Goal: Task Accomplishment & Management: Complete application form

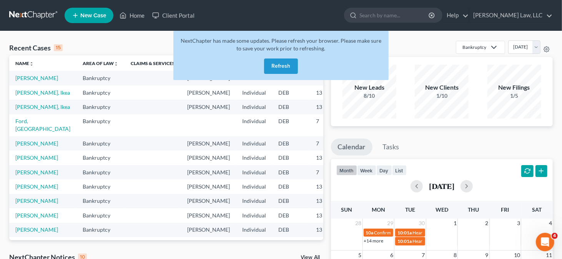
click at [277, 64] on button "Refresh" at bounding box center [281, 65] width 34 height 15
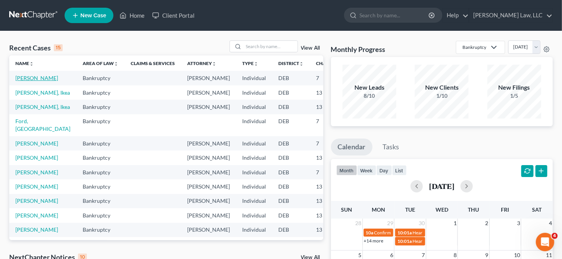
click at [27, 75] on link "[PERSON_NAME]" at bounding box center [36, 78] width 43 height 7
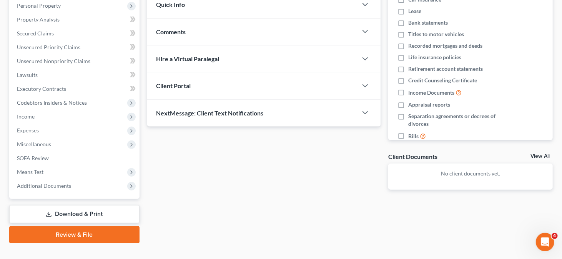
scroll to position [148, 0]
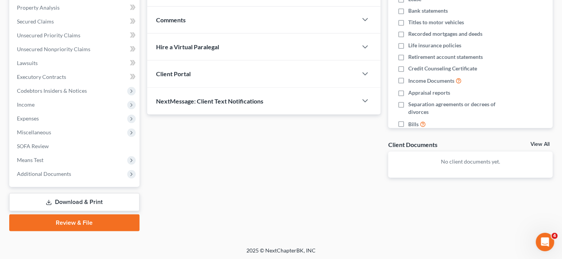
click at [75, 203] on link "Download & Print" at bounding box center [74, 202] width 130 height 18
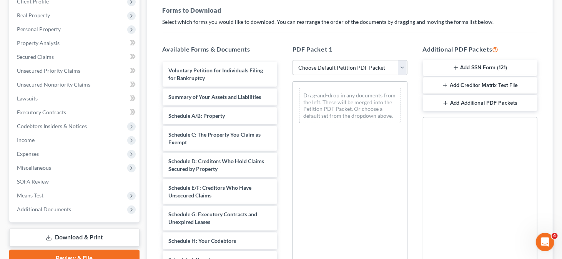
scroll to position [115, 0]
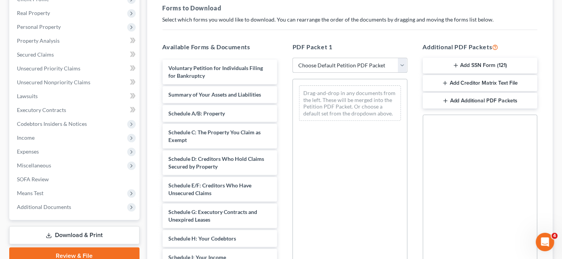
click at [385, 70] on select "Choose Default Petition PDF Packet Complete Bankruptcy Petition (all forms and …" at bounding box center [350, 65] width 115 height 15
select select "0"
click at [293, 58] on select "Choose Default Petition PDF Packet Complete Bankruptcy Petition (all forms and …" at bounding box center [350, 65] width 115 height 15
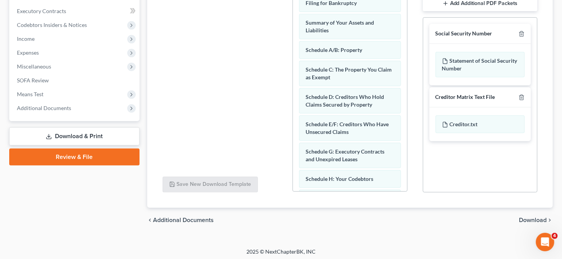
scroll to position [216, 0]
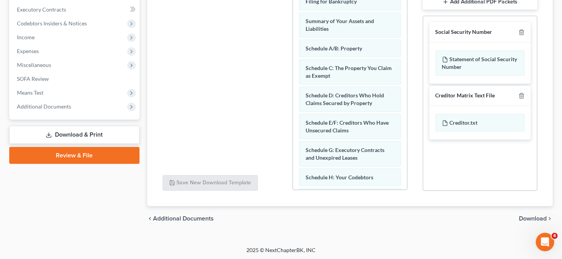
click at [538, 217] on span "Download" at bounding box center [533, 218] width 28 height 6
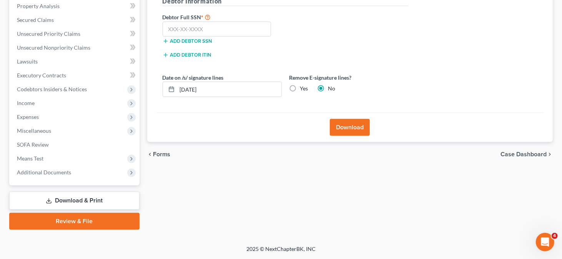
scroll to position [148, 0]
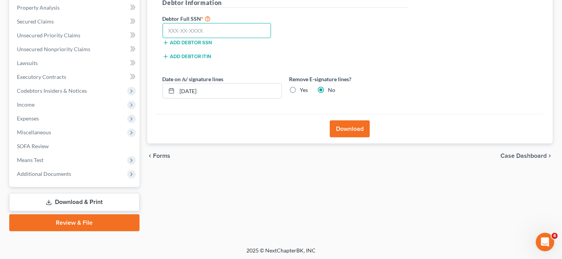
click at [188, 25] on input "text" at bounding box center [217, 30] width 109 height 15
type input "265-02-7370"
click at [305, 89] on label "Yes" at bounding box center [304, 90] width 8 height 8
click at [305, 89] on input "Yes" at bounding box center [305, 88] width 5 height 5
radio input "true"
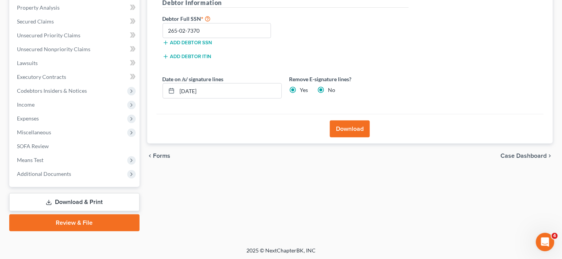
radio input "false"
click at [347, 123] on button "Download" at bounding box center [350, 128] width 40 height 17
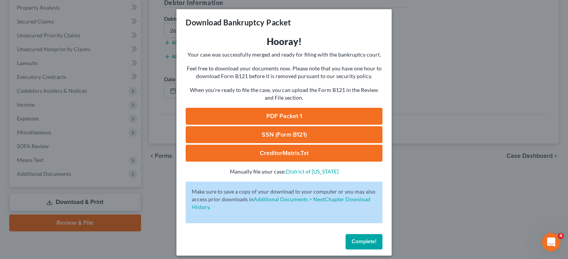
click at [258, 116] on link "PDF Packet 1" at bounding box center [284, 116] width 197 height 17
click at [264, 129] on link "SSN (Form B121)" at bounding box center [284, 134] width 197 height 17
click at [359, 239] on span "Complete!" at bounding box center [364, 241] width 25 height 7
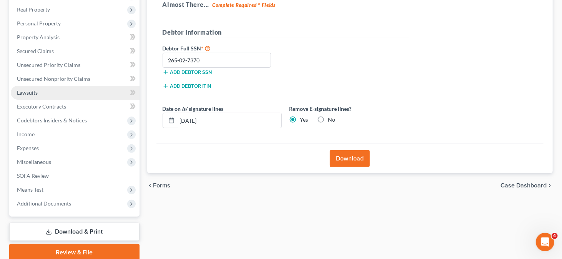
scroll to position [72, 0]
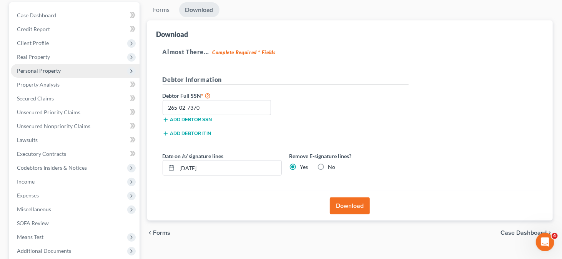
click at [86, 64] on span "Personal Property" at bounding box center [75, 71] width 129 height 14
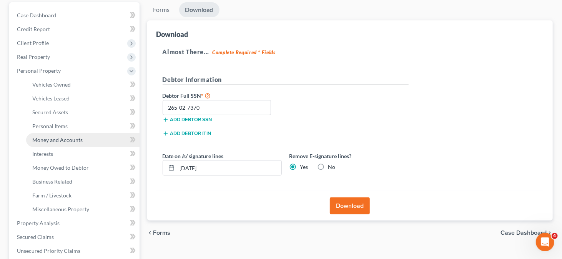
click at [60, 140] on span "Money and Accounts" at bounding box center [57, 140] width 50 height 7
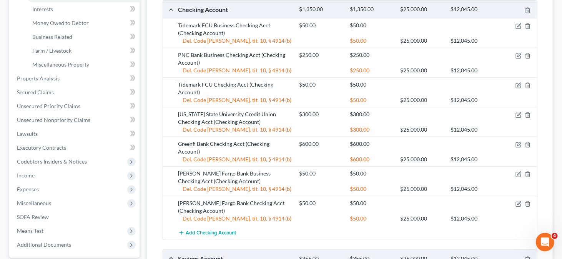
scroll to position [231, 0]
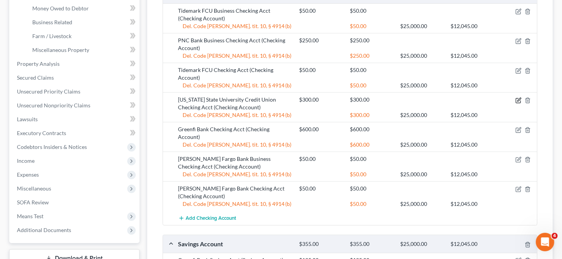
click at [520, 99] on icon "button" at bounding box center [519, 100] width 6 height 6
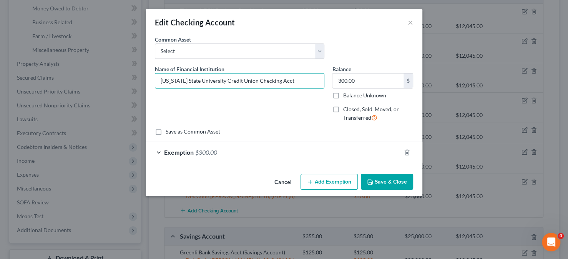
drag, startPoint x: 217, startPoint y: 80, endPoint x: 152, endPoint y: 74, distance: 64.9
click at [152, 74] on div "Name of Financial Institution * Florida State University Credit Union Checking …" at bounding box center [239, 96] width 177 height 63
type input "Champions First Credit Union Checking Acct"
click at [376, 184] on button "Save & Close" at bounding box center [387, 182] width 52 height 16
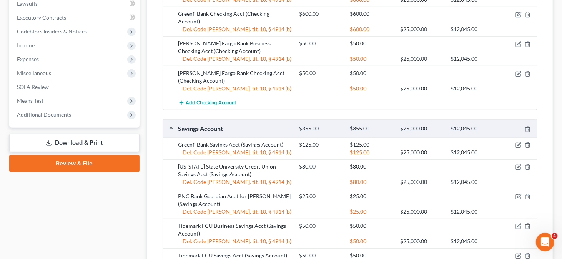
scroll to position [423, 0]
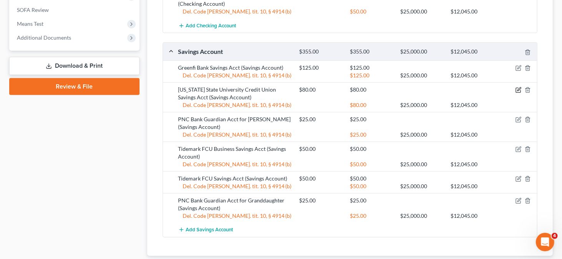
click at [516, 88] on icon "button" at bounding box center [518, 90] width 5 height 5
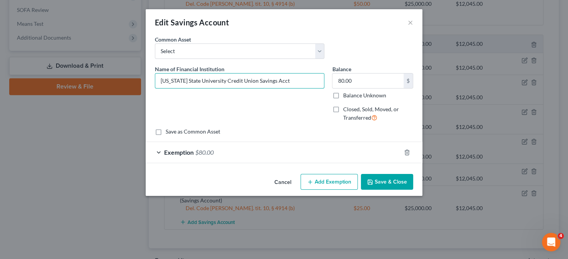
drag, startPoint x: 217, startPoint y: 80, endPoint x: 153, endPoint y: 77, distance: 63.5
click at [153, 77] on div "Name of Financial Institution * Florida State University Credit Union Savings A…" at bounding box center [239, 96] width 177 height 63
type input "Champions First Credit Union Savings Acct"
click at [363, 177] on button "Save & Close" at bounding box center [387, 182] width 52 height 16
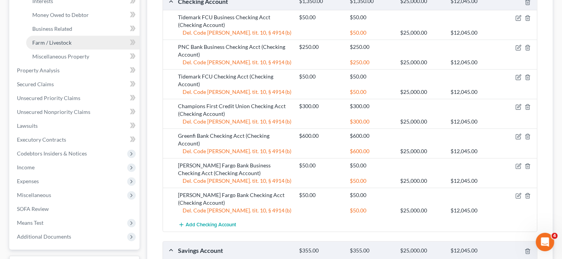
scroll to position [231, 0]
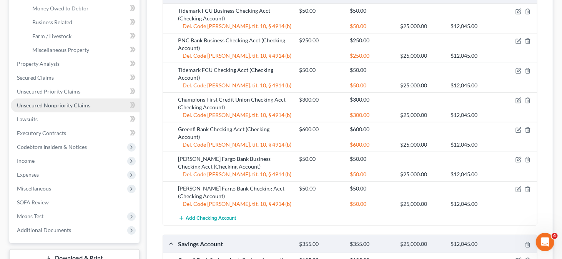
click at [63, 103] on span "Unsecured Nonpriority Claims" at bounding box center [53, 105] width 73 height 7
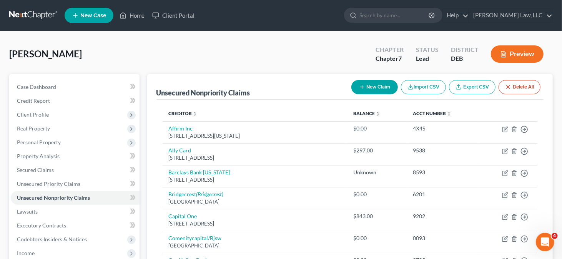
click at [367, 88] on button "New Claim" at bounding box center [375, 87] width 47 height 14
select select "0"
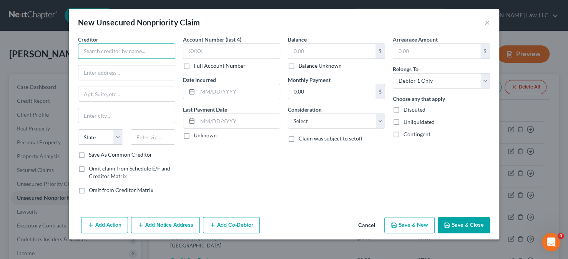
click at [121, 54] on input "text" at bounding box center [126, 50] width 97 height 15
type input "The Fundworks"
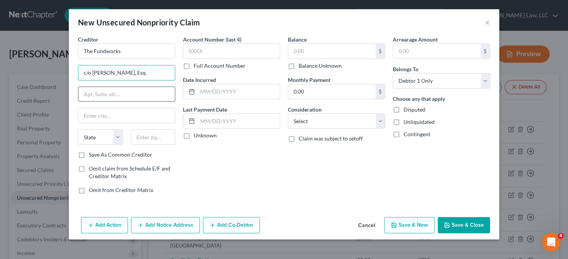
type input "c/o Joshua Provost, Esq."
click at [102, 92] on input "text" at bounding box center [126, 94] width 97 height 15
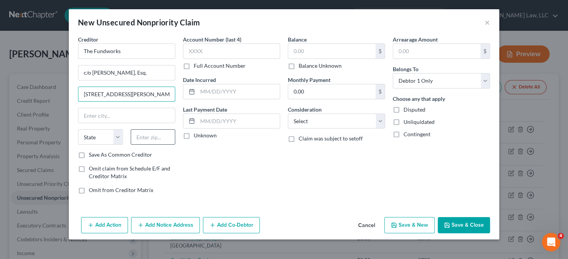
type input "25852 McBean Parkway, Ste 801"
click at [141, 137] on input "text" at bounding box center [153, 136] width 45 height 15
type input "91355"
type input "Valencia"
select select "4"
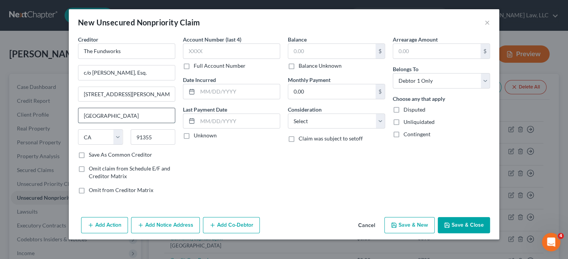
click at [138, 119] on input "Valencia" at bounding box center [126, 115] width 97 height 15
click at [240, 165] on div "Account Number (last 4) Full Account Number Date Incurred Last Payment Date Unk…" at bounding box center [231, 117] width 105 height 165
click at [97, 153] on label "Save As Common Creditor" at bounding box center [120, 155] width 63 height 8
click at [97, 153] on input "Save As Common Creditor" at bounding box center [94, 153] width 5 height 5
checkbox input "true"
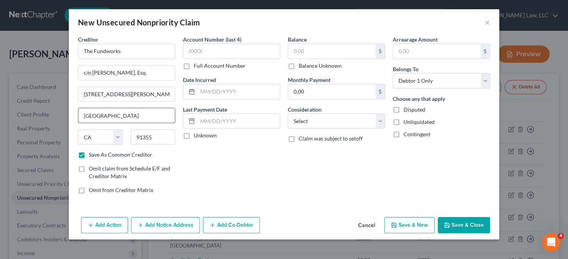
drag, startPoint x: 113, startPoint y: 118, endPoint x: 82, endPoint y: 113, distance: 31.2
click at [82, 113] on input "Valencia" at bounding box center [126, 115] width 97 height 15
type input "Santa Clarita"
click at [296, 51] on input "text" at bounding box center [331, 51] width 87 height 15
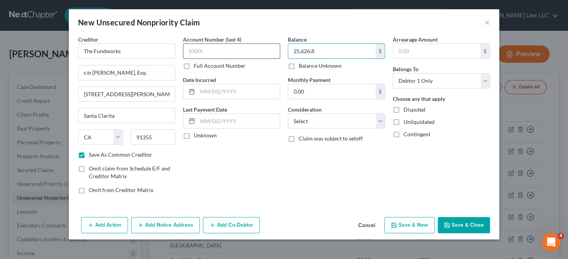
type input "25,626.8"
click at [250, 54] on input "text" at bounding box center [231, 50] width 97 height 15
click at [234, 53] on input "text" at bounding box center [231, 50] width 97 height 15
type input "8486"
click at [468, 224] on button "Save & Close" at bounding box center [464, 225] width 52 height 16
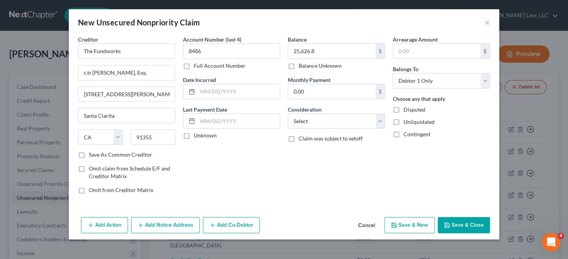
checkbox input "false"
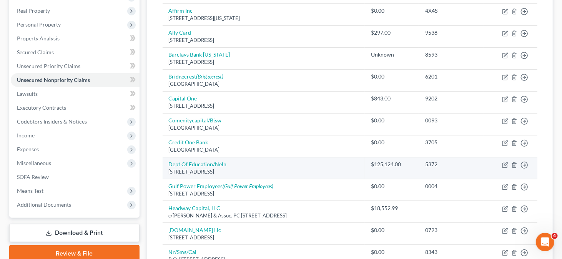
scroll to position [115, 0]
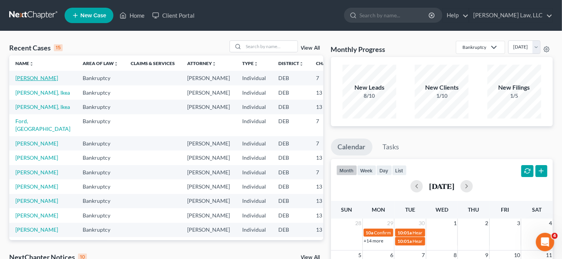
click at [32, 80] on link "[PERSON_NAME]" at bounding box center [36, 78] width 43 height 7
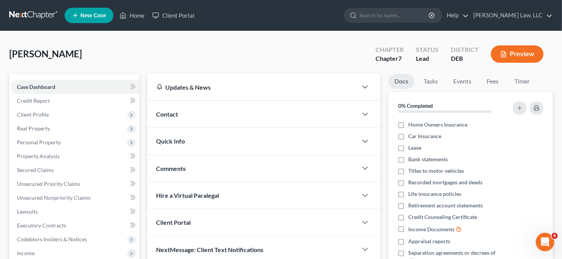
scroll to position [77, 0]
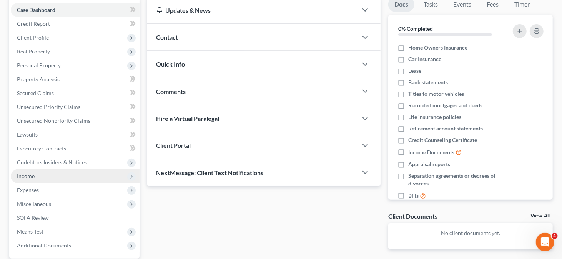
click at [56, 172] on span "Income" at bounding box center [75, 176] width 129 height 14
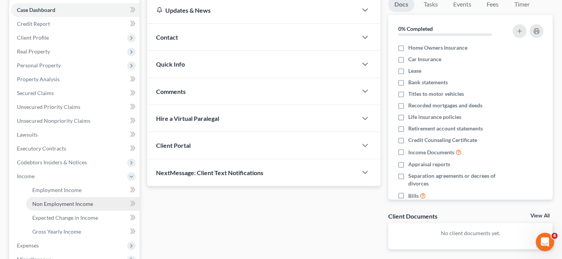
click at [66, 204] on span "Non Employment Income" at bounding box center [62, 203] width 61 height 7
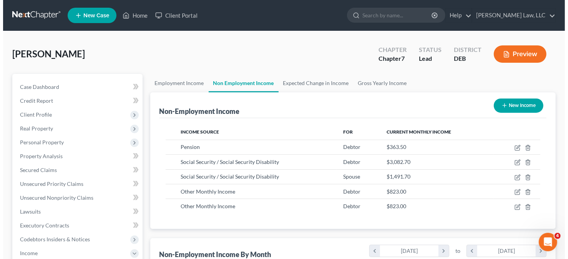
scroll to position [137, 228]
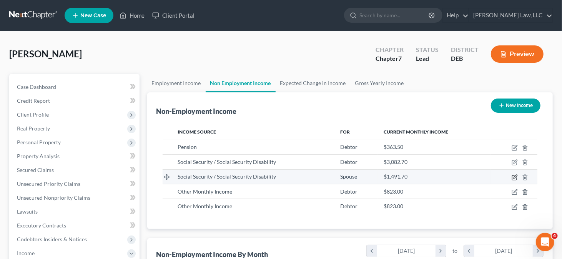
click at [515, 175] on icon "button" at bounding box center [515, 177] width 6 height 6
select select "4"
select select "0"
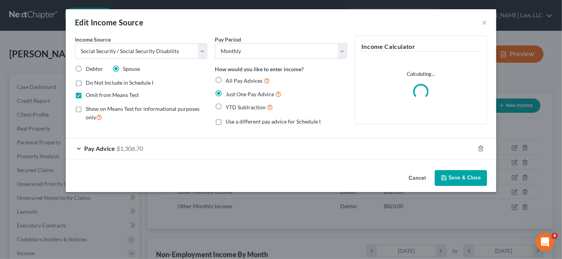
scroll to position [137, 230]
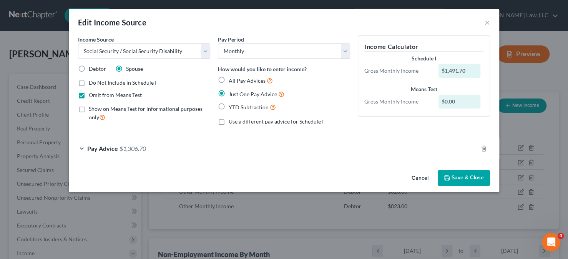
click at [465, 172] on button "Save & Close" at bounding box center [464, 178] width 52 height 16
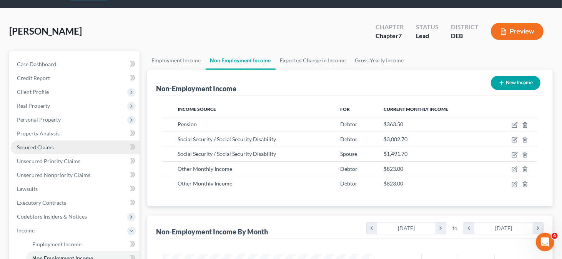
scroll to position [38, 0]
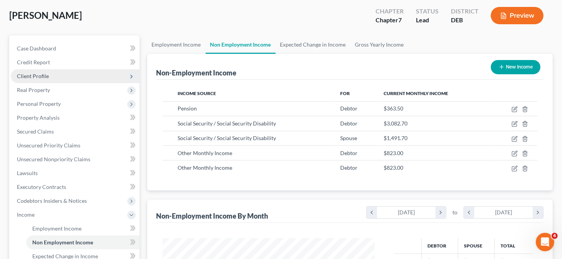
click at [55, 71] on span "Client Profile" at bounding box center [75, 76] width 129 height 14
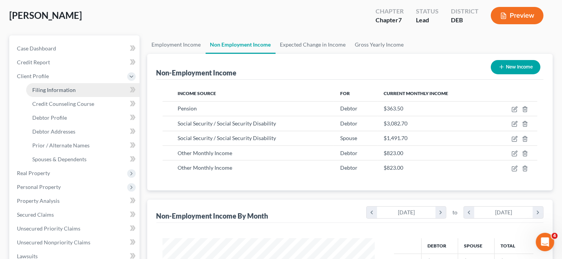
click at [50, 92] on span "Filing Information" at bounding box center [53, 90] width 43 height 7
select select "1"
select select "0"
select select "7"
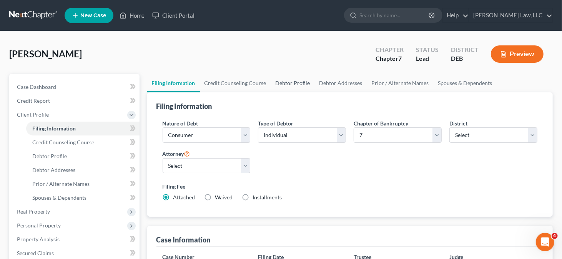
click at [290, 78] on link "Debtor Profile" at bounding box center [293, 83] width 44 height 18
select select "0"
select select "3"
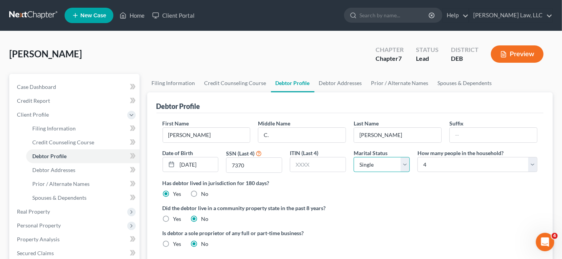
click at [372, 165] on select "Select Single Married Separated Divorced Widowed" at bounding box center [382, 164] width 56 height 15
select select "1"
click at [354, 157] on select "Select Single Married Separated Divorced Widowed" at bounding box center [382, 164] width 56 height 15
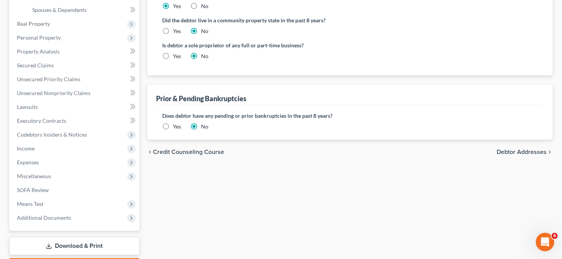
scroll to position [192, 0]
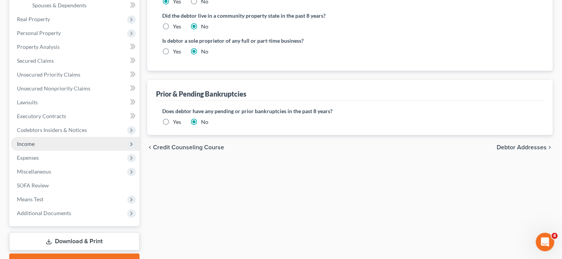
click at [39, 147] on span "Income" at bounding box center [75, 144] width 129 height 14
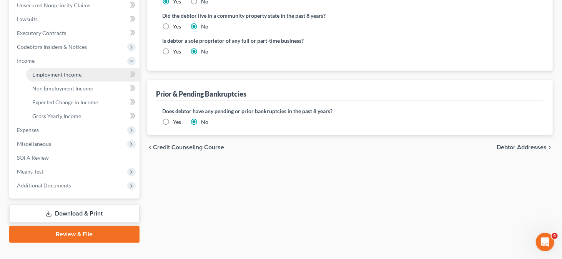
click at [46, 73] on span "Employment Income" at bounding box center [56, 74] width 49 height 7
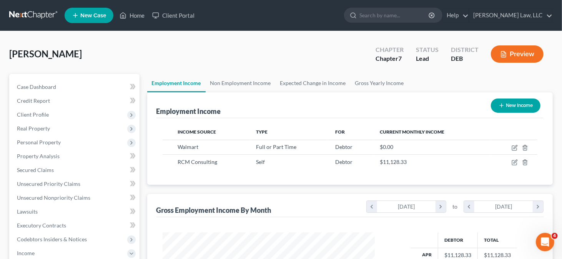
click at [527, 54] on button "Preview" at bounding box center [517, 53] width 53 height 17
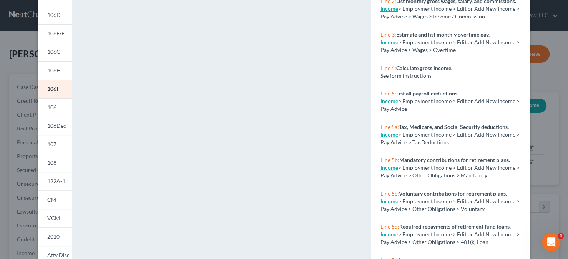
scroll to position [115, 0]
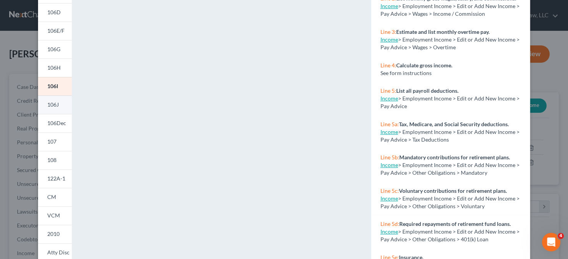
click at [50, 110] on link "106J" at bounding box center [55, 104] width 34 height 18
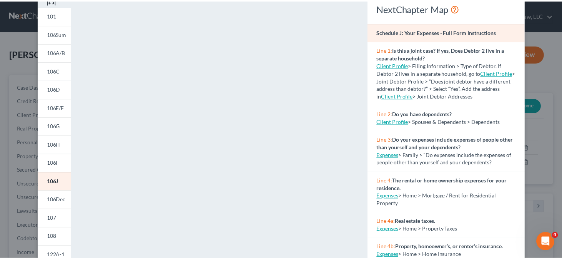
scroll to position [0, 0]
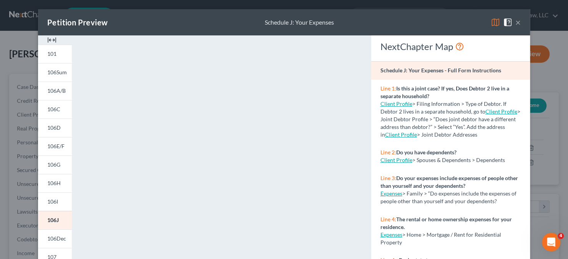
click at [516, 22] on button "×" at bounding box center [518, 22] width 5 height 9
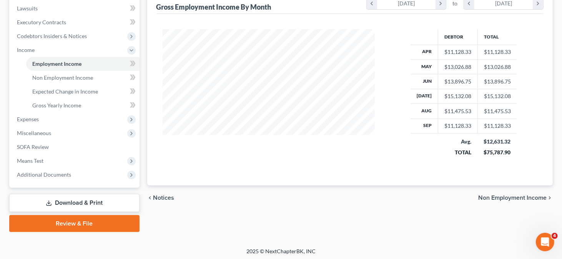
scroll to position [204, 0]
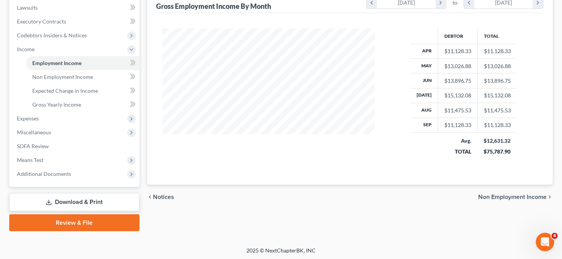
click at [54, 198] on link "Download & Print" at bounding box center [74, 202] width 130 height 18
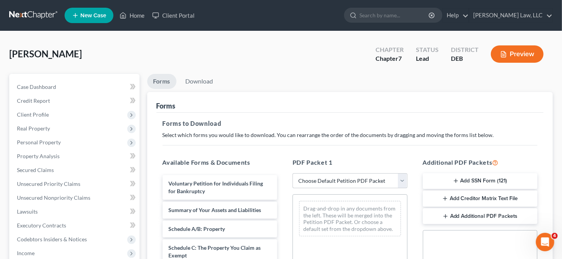
scroll to position [77, 0]
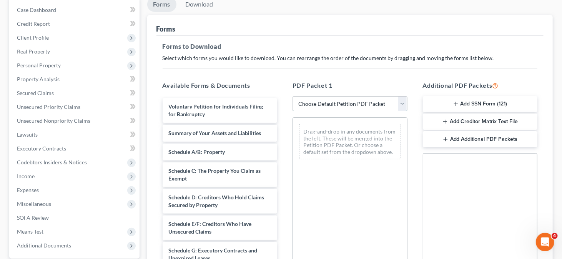
click at [369, 101] on select "Choose Default Petition PDF Packet Complete Bankruptcy Petition (all forms and …" at bounding box center [350, 103] width 115 height 15
click at [309, 58] on p "Select which forms you would like to download. You can rearrange the order of t…" at bounding box center [350, 58] width 375 height 8
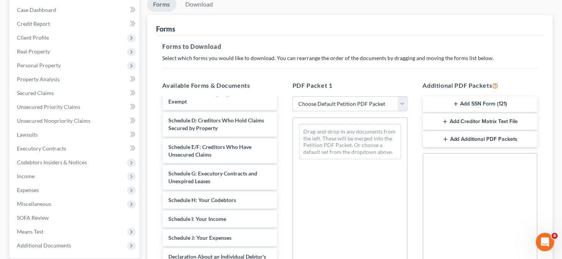
scroll to position [115, 0]
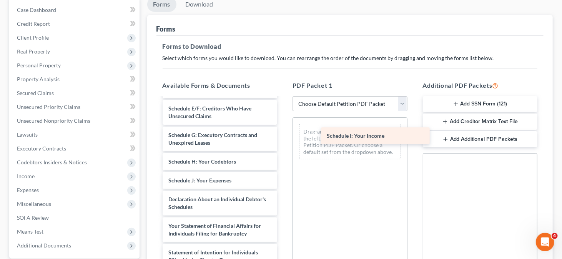
drag, startPoint x: 205, startPoint y: 182, endPoint x: 366, endPoint y: 138, distance: 166.3
click at [284, 138] on div "Schedule I: Your Income Voluntary Petition for Individuals Filing for Bankruptc…" at bounding box center [220, 184] width 127 height 403
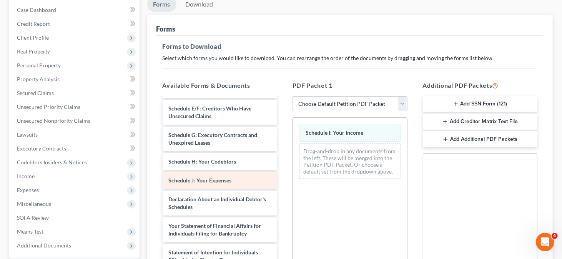
scroll to position [154, 0]
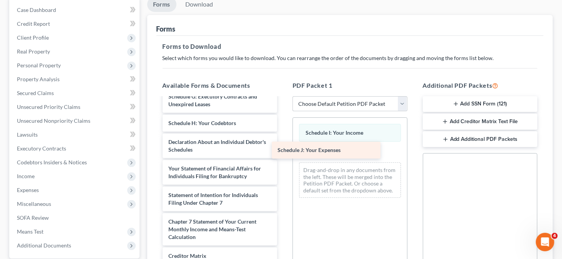
drag, startPoint x: 207, startPoint y: 139, endPoint x: 321, endPoint y: 148, distance: 113.8
click at [284, 148] on div "Schedule J: Your Expenses Voluntary Petition for Individuals Filing for Bankrup…" at bounding box center [220, 136] width 127 height 384
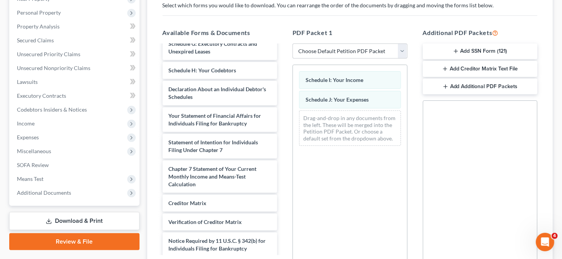
scroll to position [215, 0]
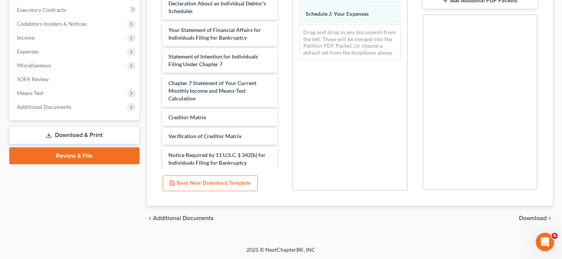
click at [532, 218] on span "Download" at bounding box center [533, 218] width 28 height 6
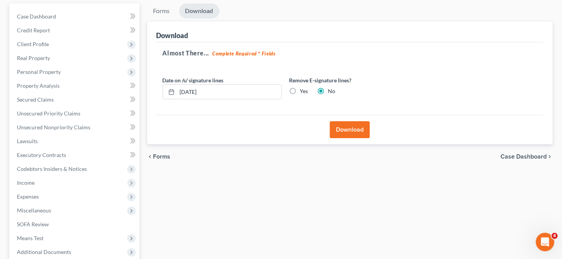
scroll to position [33, 0]
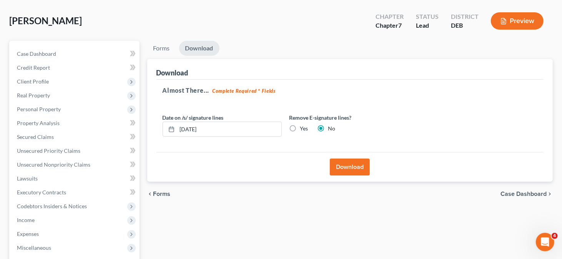
click at [352, 160] on button "Download" at bounding box center [350, 166] width 40 height 17
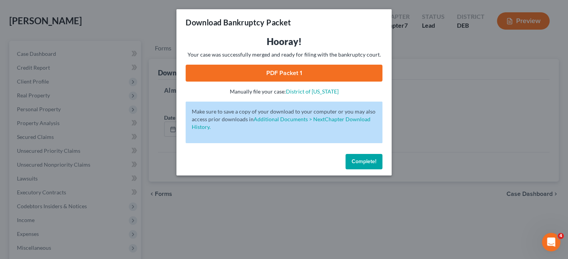
click at [290, 82] on div "Hooray! Your case was successfully merged and ready for filing with the bankrup…" at bounding box center [284, 65] width 197 height 60
click at [285, 75] on link "PDF Packet 1" at bounding box center [284, 73] width 197 height 17
click at [351, 152] on div "Complete!" at bounding box center [284, 163] width 215 height 25
click at [352, 157] on button "Complete!" at bounding box center [364, 161] width 37 height 15
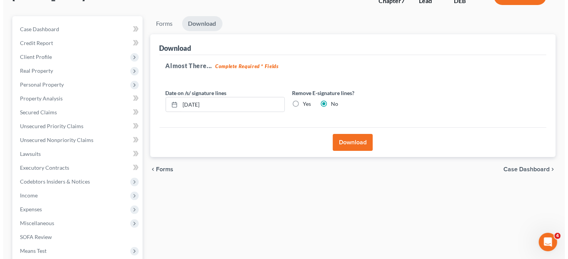
scroll to position [0, 0]
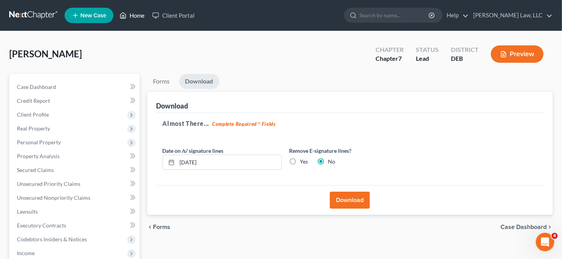
click at [127, 15] on icon at bounding box center [123, 15] width 7 height 9
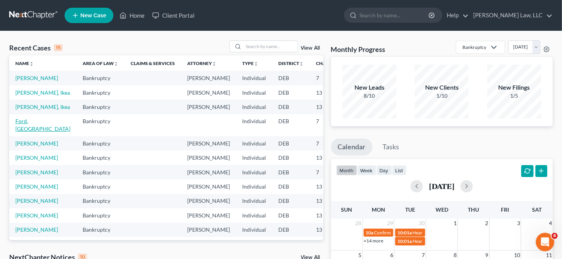
click at [23, 132] on link "Ford, [GEOGRAPHIC_DATA]" at bounding box center [42, 125] width 55 height 14
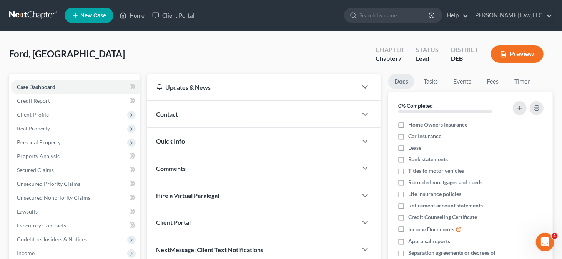
click at [501, 57] on icon "button" at bounding box center [503, 55] width 5 height 6
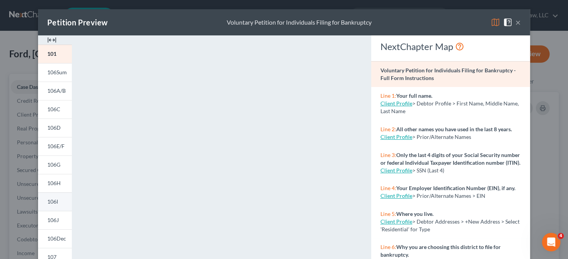
click at [47, 203] on span "106I" at bounding box center [52, 201] width 11 height 7
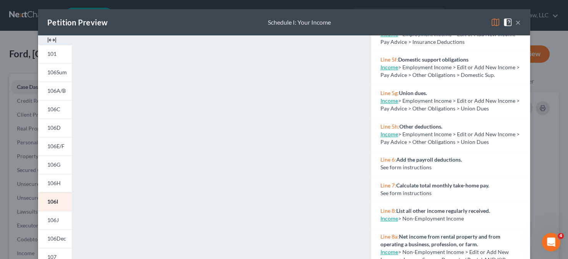
click at [517, 24] on button "×" at bounding box center [518, 22] width 5 height 9
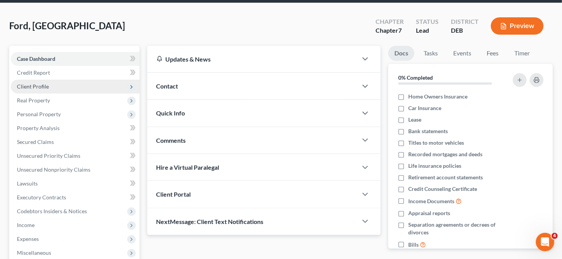
scroll to position [38, 0]
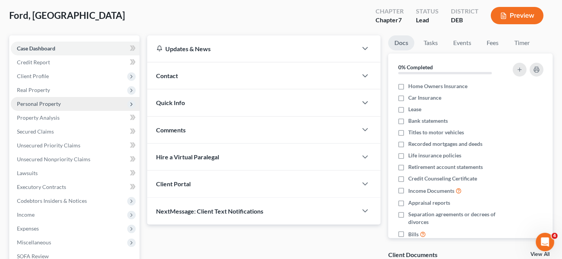
click at [43, 103] on span "Personal Property" at bounding box center [39, 103] width 44 height 7
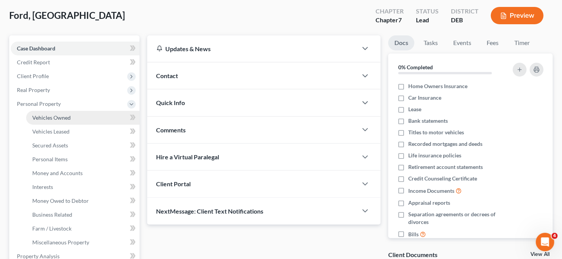
click at [47, 112] on link "Vehicles Owned" at bounding box center [82, 118] width 113 height 14
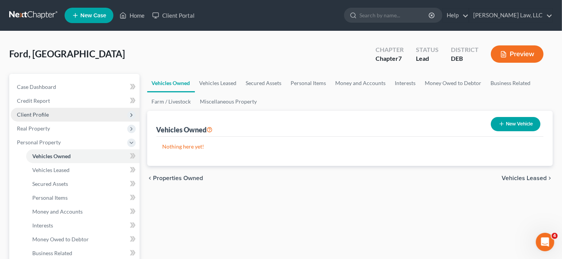
click at [87, 118] on span "Client Profile" at bounding box center [75, 115] width 129 height 14
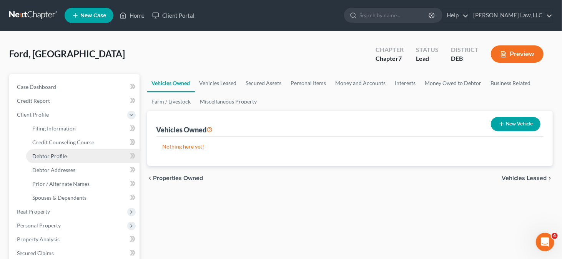
click at [80, 151] on link "Debtor Profile" at bounding box center [82, 156] width 113 height 14
select select "0"
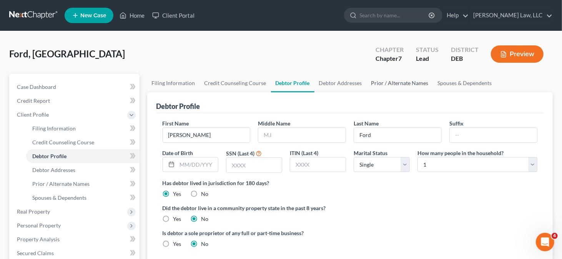
click at [390, 81] on link "Prior / Alternate Names" at bounding box center [400, 83] width 67 height 18
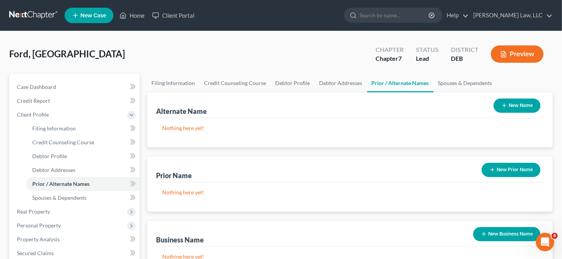
click at [512, 104] on button "New Name" at bounding box center [517, 105] width 47 height 14
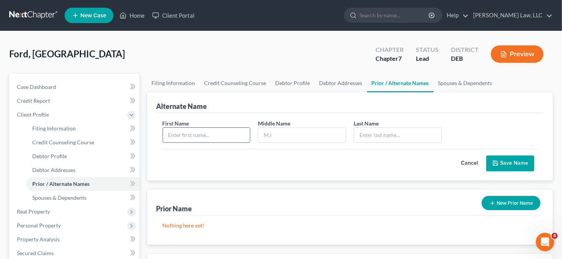
click at [235, 129] on input "text" at bounding box center [206, 135] width 87 height 15
type input "[PERSON_NAME]"
click at [278, 132] on input "text" at bounding box center [301, 135] width 87 height 15
type input "N."
click at [400, 135] on input "text" at bounding box center [397, 135] width 87 height 15
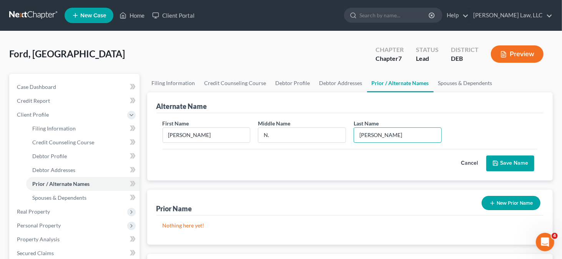
type input "[PERSON_NAME]"
click at [502, 156] on button "Save Name" at bounding box center [510, 163] width 48 height 16
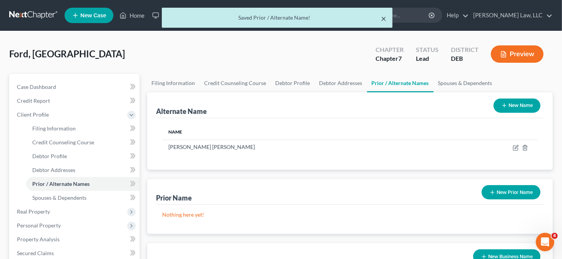
click at [385, 19] on button "×" at bounding box center [383, 18] width 5 height 9
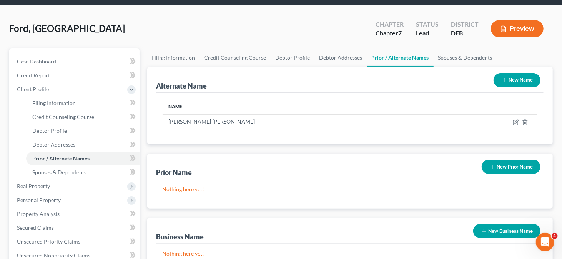
scroll to position [38, 0]
